Goal: Entertainment & Leisure: Consume media (video, audio)

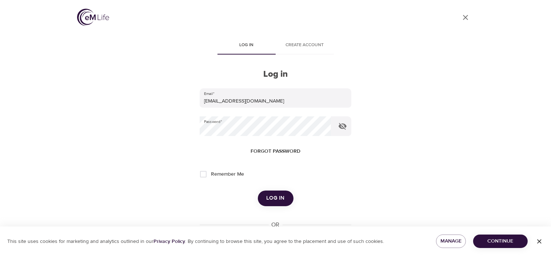
click at [276, 198] on span "Log in" at bounding box center [275, 197] width 18 height 9
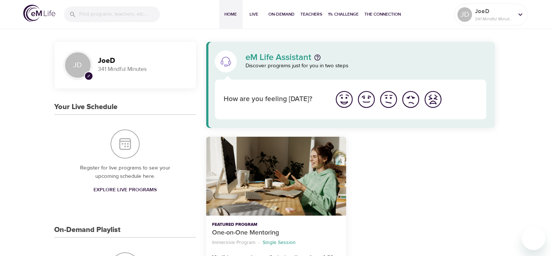
click at [102, 14] on input "search" at bounding box center [119, 15] width 81 height 16
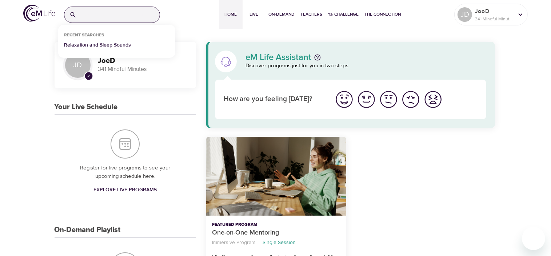
click at [88, 43] on p "Relaxation and Sleep Sounds" at bounding box center [97, 46] width 67 height 11
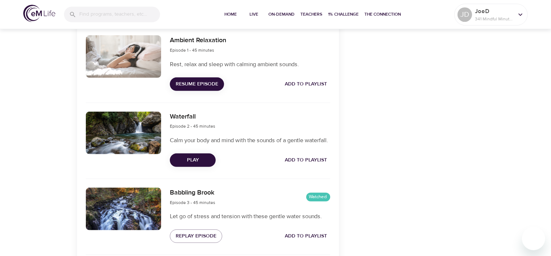
scroll to position [365, 0]
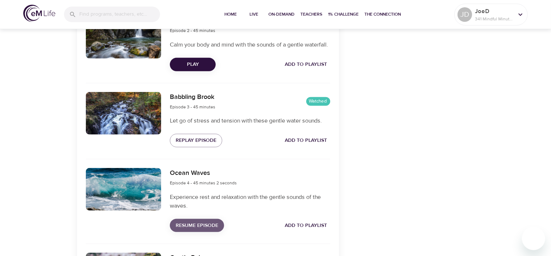
click at [191, 230] on span "Resume Episode" at bounding box center [197, 225] width 43 height 9
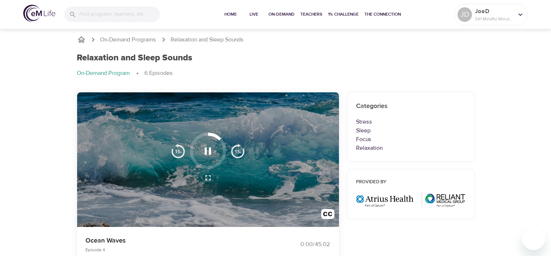
scroll to position [0, 0]
